Goal: Task Accomplishment & Management: Use online tool/utility

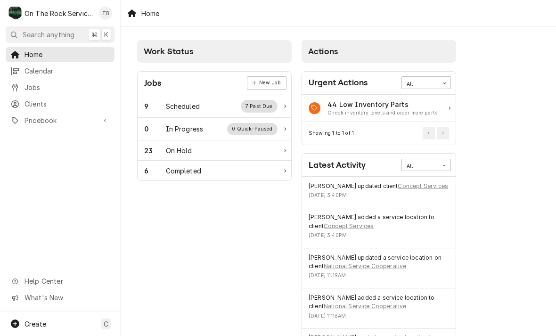
click at [199, 111] on div "Scheduled" at bounding box center [183, 106] width 34 height 10
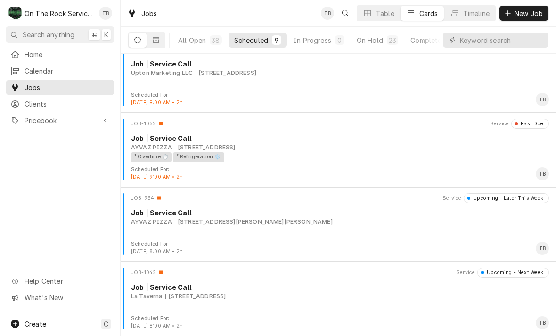
scroll to position [388, 0]
click at [264, 161] on div "¹ Overtime ⏱️ ² Refrigeration ❄️" at bounding box center [337, 157] width 412 height 10
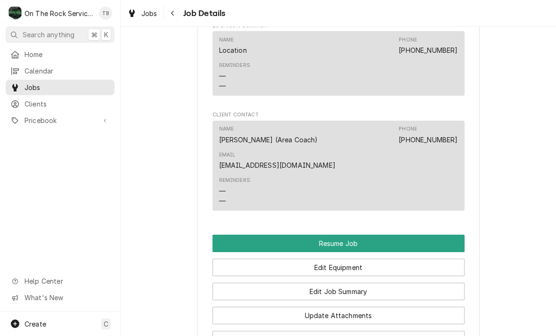
scroll to position [993, 0]
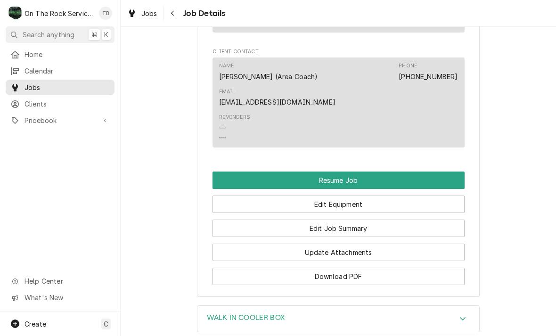
click at [356, 174] on button "Resume Job" at bounding box center [339, 180] width 252 height 17
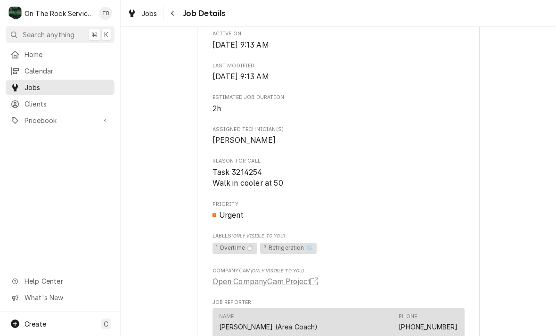
scroll to position [477, 0]
